Goal: Find specific page/section: Find specific page/section

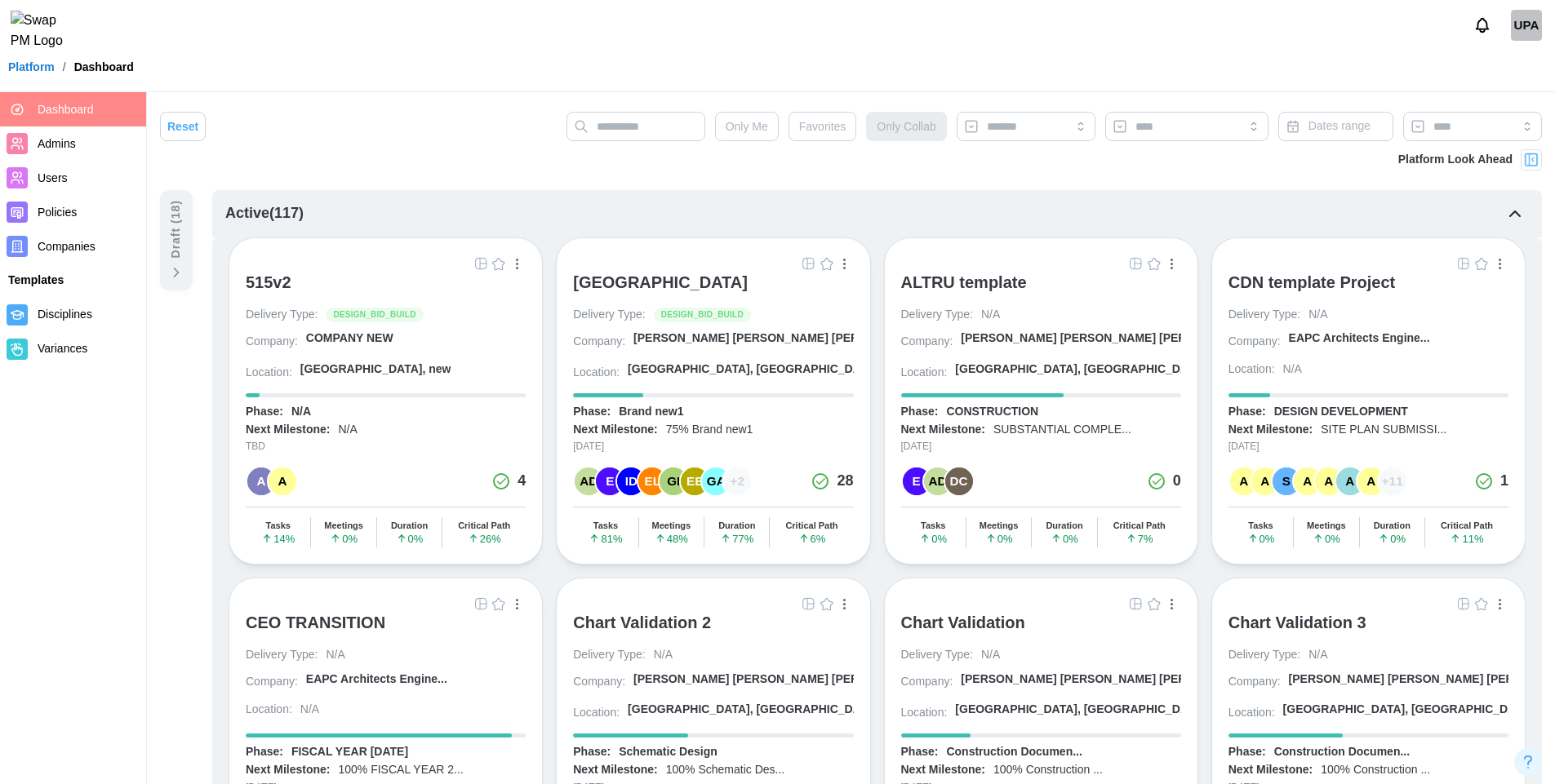
click at [805, 267] on img "button" at bounding box center [809, 263] width 13 height 13
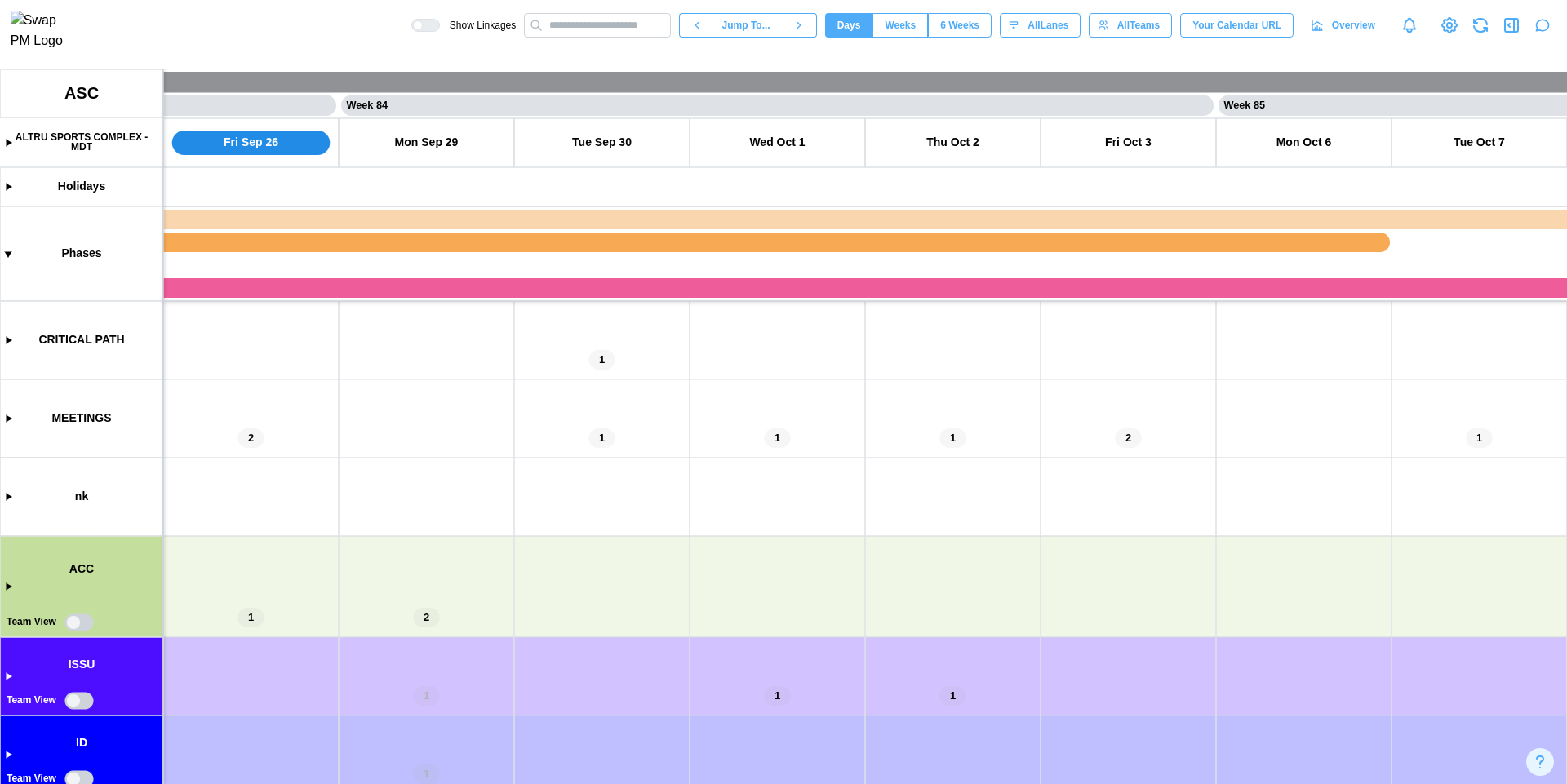
type textarea "*"
click at [1349, 34] on span "Overview" at bounding box center [1354, 24] width 43 height 22
